Goal: Check status: Check status

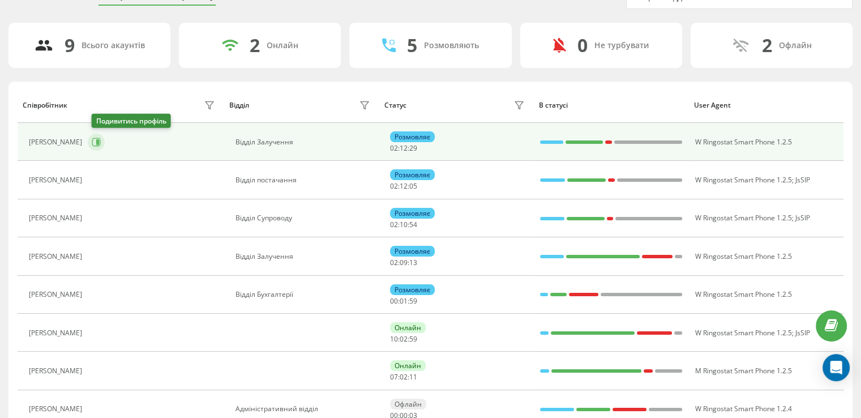
click at [99, 143] on icon at bounding box center [97, 142] width 3 height 6
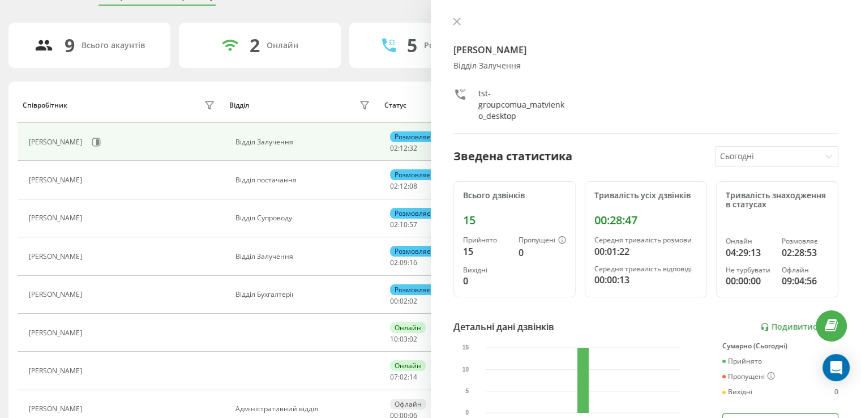
click at [459, 18] on icon at bounding box center [456, 21] width 7 height 7
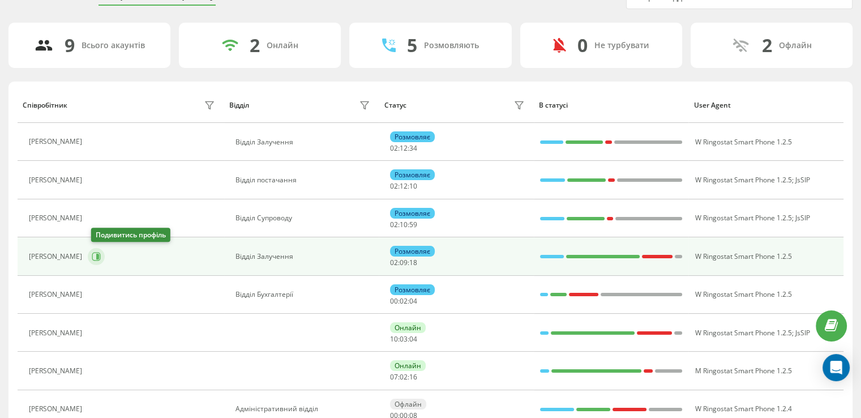
click at [105, 255] on button at bounding box center [96, 256] width 17 height 17
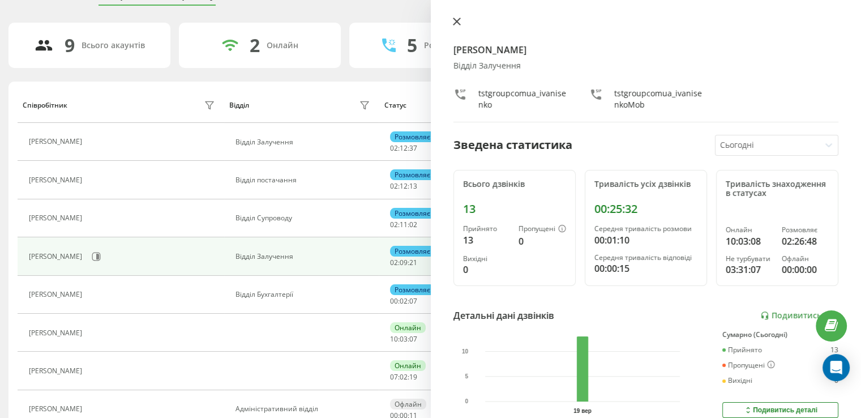
click at [453, 19] on icon at bounding box center [457, 22] width 8 height 8
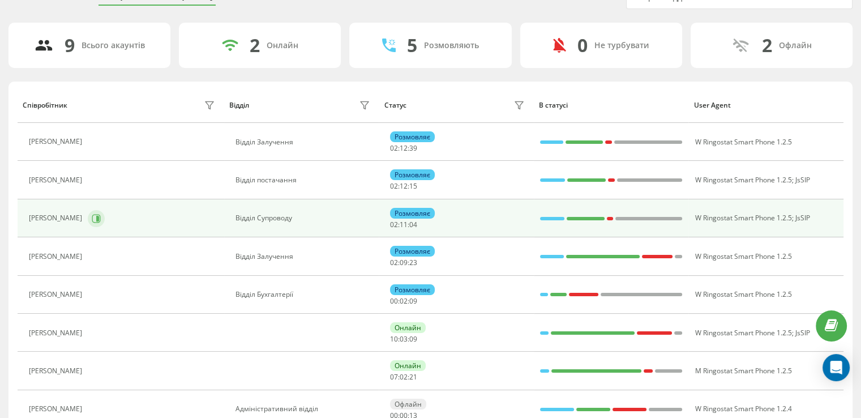
click at [101, 217] on icon at bounding box center [96, 218] width 8 height 8
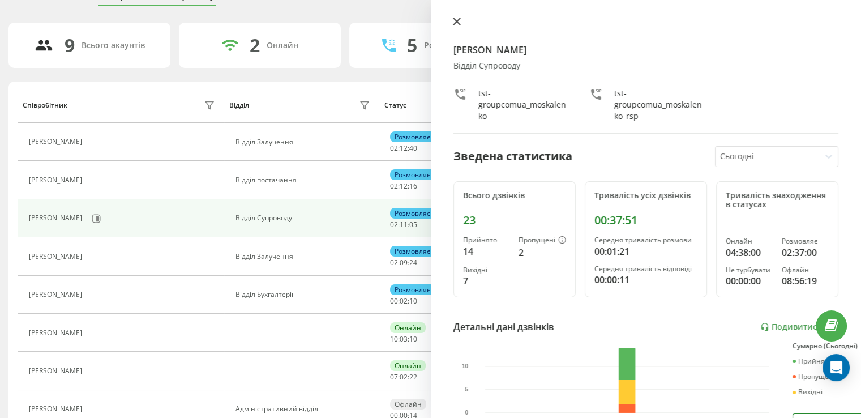
click at [458, 25] on icon at bounding box center [457, 22] width 8 height 8
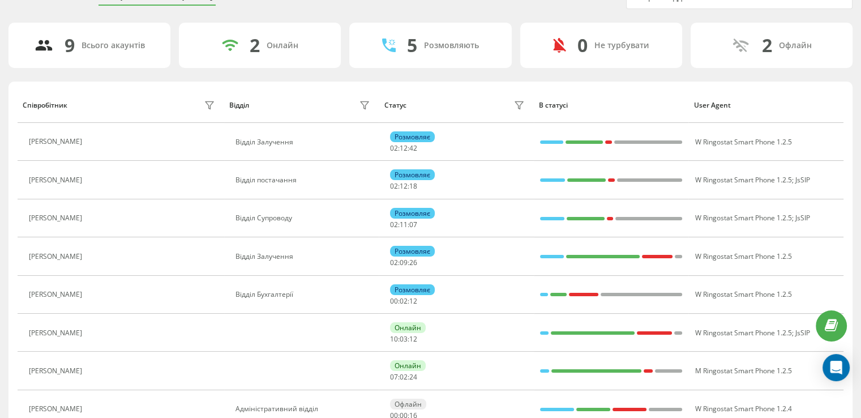
click at [454, 23] on div "5 Розмовляють" at bounding box center [430, 45] width 162 height 45
